Goal: Ask a question: Seek information or help from site administrators or community

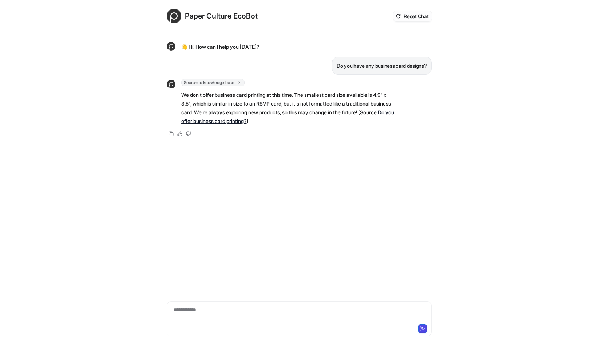
click at [418, 16] on button "Reset Chat" at bounding box center [413, 16] width 38 height 11
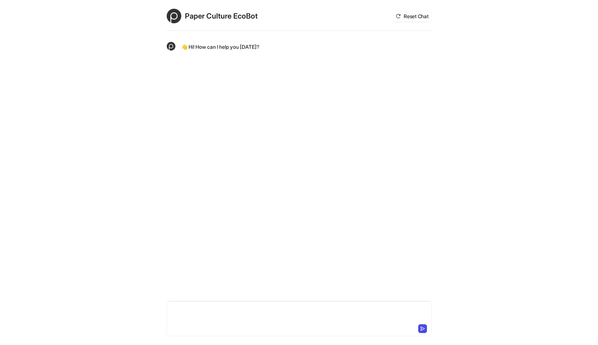
click at [202, 314] on div at bounding box center [299, 314] width 261 height 17
click at [421, 310] on div "**********" at bounding box center [299, 314] width 261 height 17
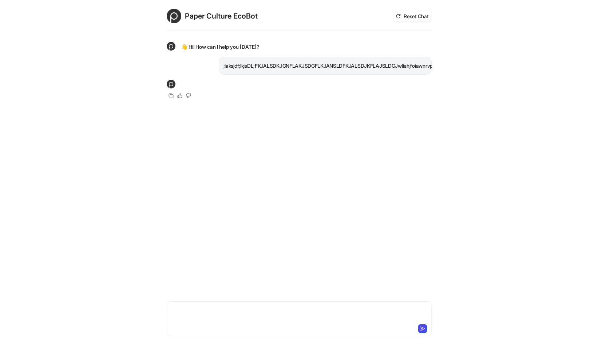
click at [3, 253] on div "Paper Culture EcoBot Reset Chat 👋 Hi! How can I help you today? ;laksjdf;lkjsDL…" at bounding box center [299, 172] width 598 height 345
click at [410, 18] on button "Reset Chat" at bounding box center [413, 16] width 38 height 11
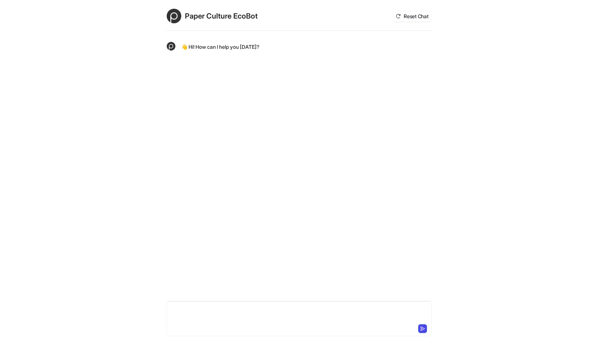
click at [214, 312] on div at bounding box center [299, 314] width 261 height 17
